Goal: Task Accomplishment & Management: Use online tool/utility

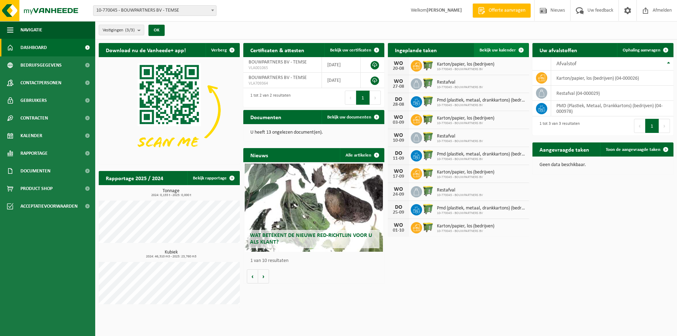
click at [497, 49] on span "Bekijk uw kalender" at bounding box center [498, 50] width 36 height 5
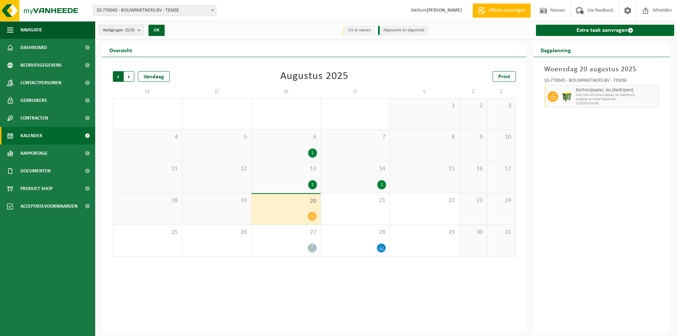
click at [130, 75] on span "Volgende" at bounding box center [129, 76] width 11 height 11
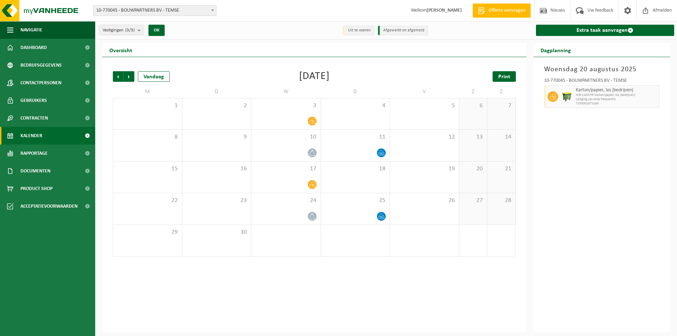
click at [501, 79] on span "Print" at bounding box center [504, 77] width 12 height 6
click at [129, 76] on span "Volgende" at bounding box center [129, 76] width 11 height 11
click at [505, 74] on span "Print" at bounding box center [504, 77] width 12 height 6
click at [127, 77] on span "Volgende" at bounding box center [129, 76] width 11 height 11
click at [657, 7] on span "Afmelden" at bounding box center [662, 10] width 23 height 21
